Goal: Information Seeking & Learning: Learn about a topic

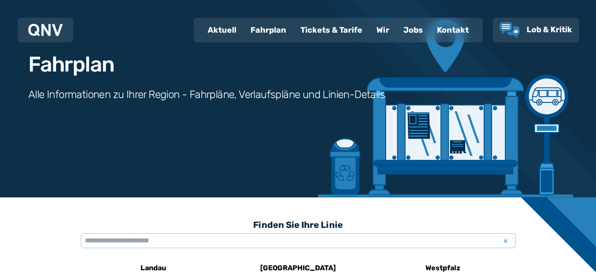
scroll to position [133, 0]
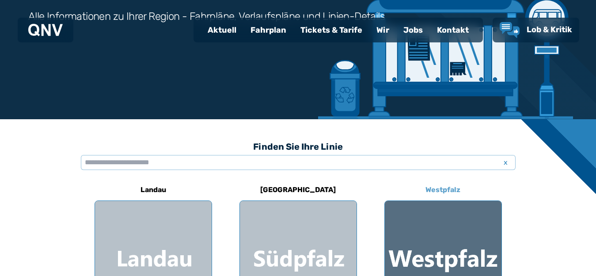
click at [439, 189] on h6 "Westpfalz" at bounding box center [443, 190] width 42 height 14
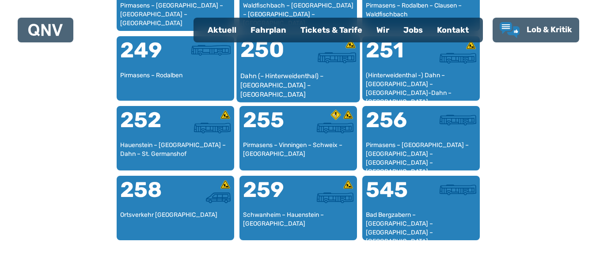
scroll to position [1149, 0]
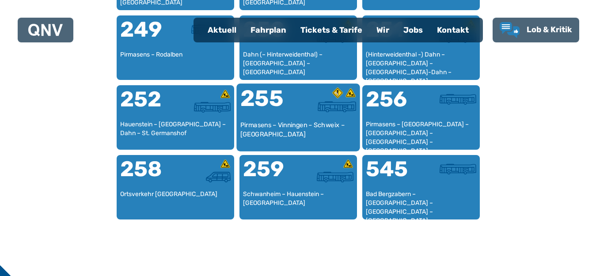
click at [296, 105] on div "255" at bounding box center [269, 104] width 58 height 33
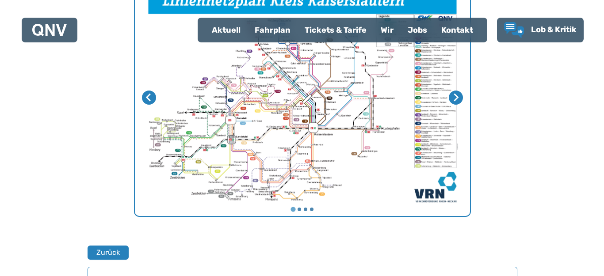
scroll to position [583, 0]
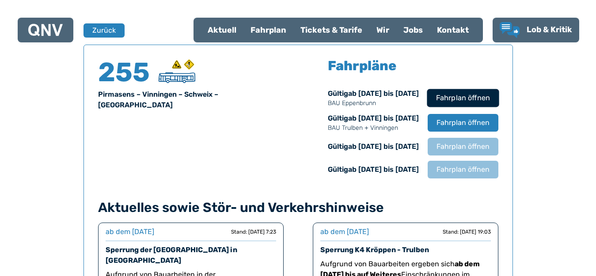
click at [466, 99] on span "Fahrplan öffnen" at bounding box center [463, 98] width 54 height 11
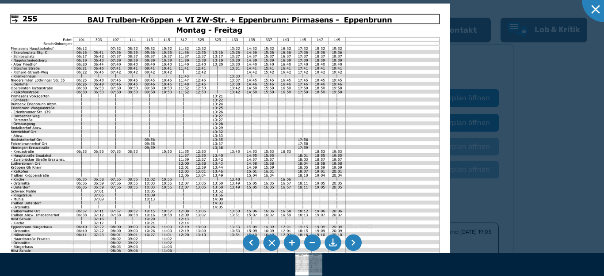
click at [352, 245] on li at bounding box center [353, 243] width 17 height 17
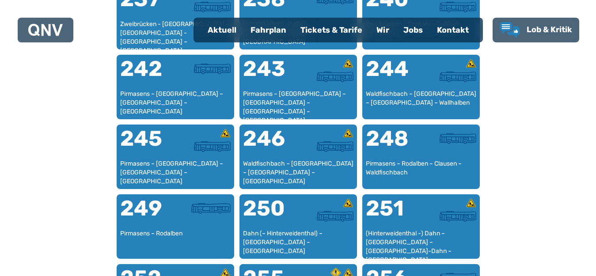
scroll to position [1068, 0]
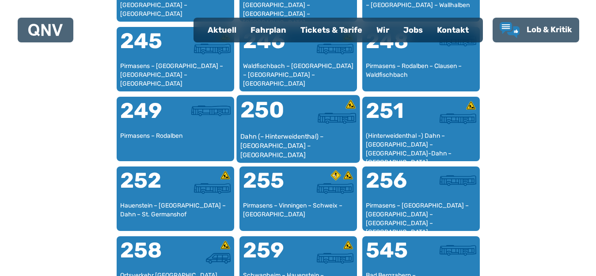
click at [301, 124] on div at bounding box center [327, 115] width 58 height 33
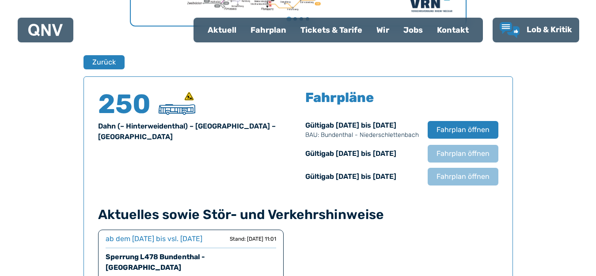
scroll to position [583, 0]
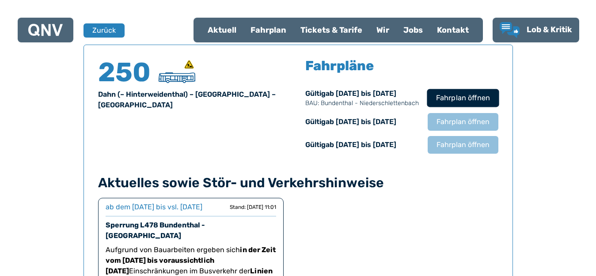
click at [463, 94] on span "Fahrplan öffnen" at bounding box center [463, 98] width 54 height 11
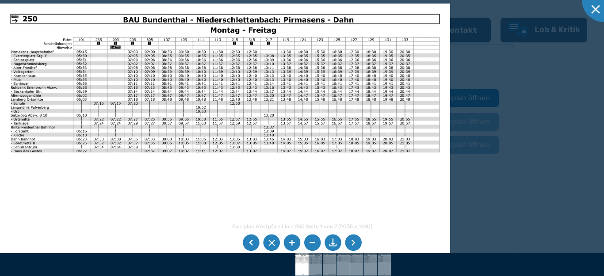
click at [350, 247] on li at bounding box center [353, 243] width 17 height 17
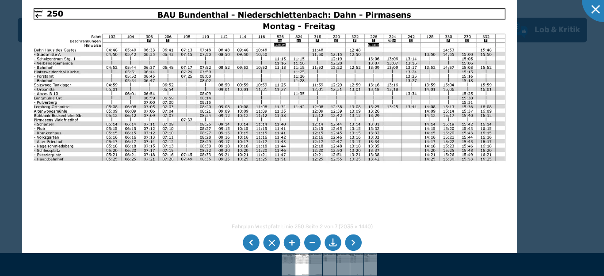
click at [157, 210] on img at bounding box center [269, 172] width 495 height 350
click at [351, 240] on li at bounding box center [353, 243] width 17 height 17
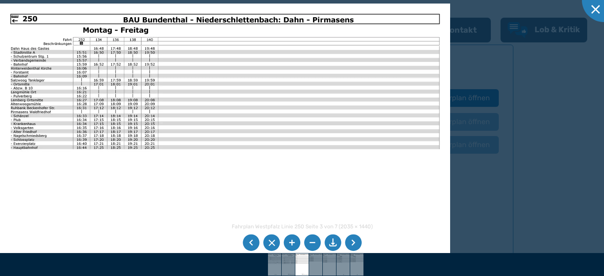
click at [351, 240] on li at bounding box center [353, 243] width 17 height 17
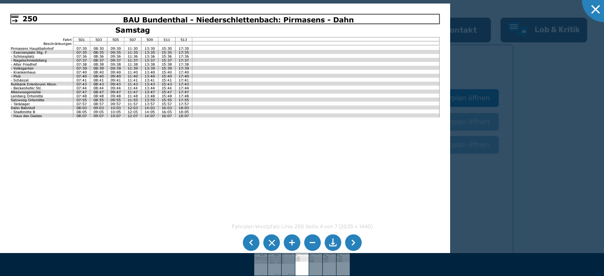
click at [351, 240] on li at bounding box center [353, 243] width 17 height 17
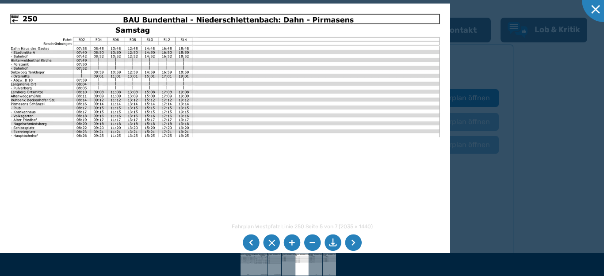
click at [351, 240] on li at bounding box center [353, 243] width 17 height 17
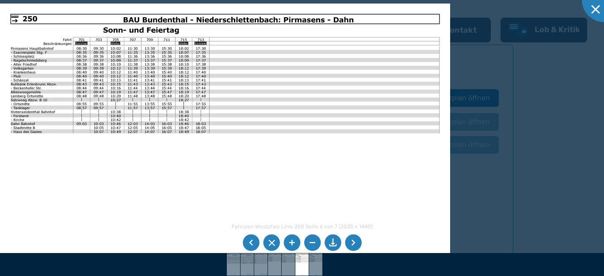
click at [351, 240] on li at bounding box center [353, 243] width 17 height 17
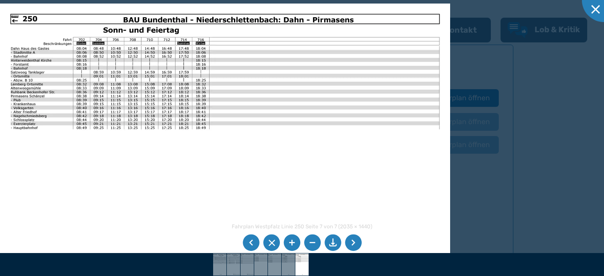
click at [352, 240] on li at bounding box center [353, 243] width 17 height 17
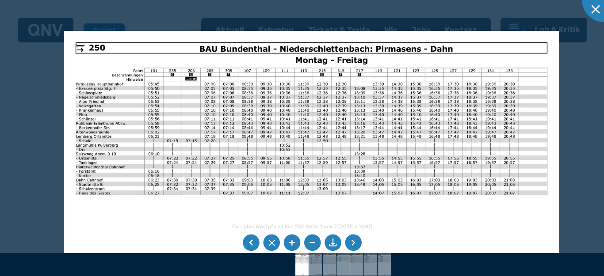
click at [145, 206] on img at bounding box center [311, 206] width 495 height 350
click at [590, 9] on div at bounding box center [604, 0] width 44 height 44
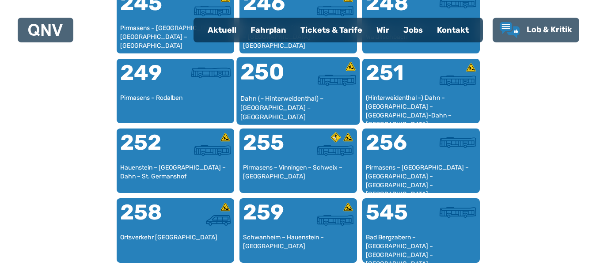
scroll to position [1112, 0]
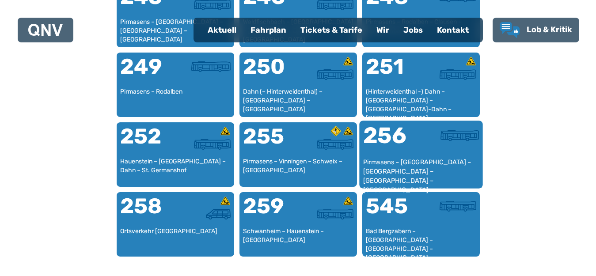
click at [398, 138] on div "256" at bounding box center [392, 141] width 58 height 33
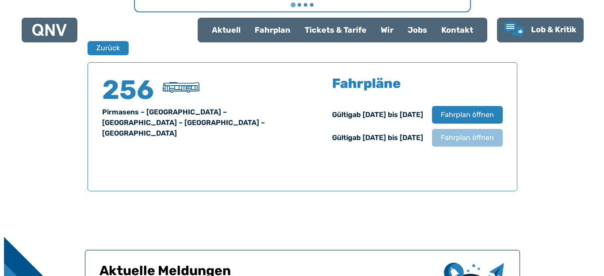
scroll to position [583, 0]
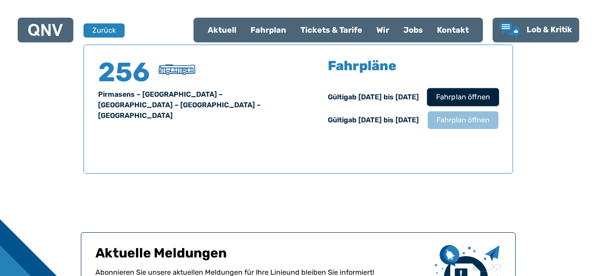
click at [470, 100] on span "Fahrplan öffnen" at bounding box center [463, 97] width 54 height 11
